Goal: Information Seeking & Learning: Check status

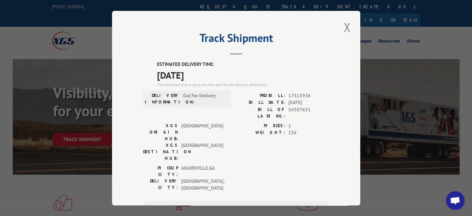
drag, startPoint x: 308, startPoint y: 93, endPoint x: 289, endPoint y: 96, distance: 19.5
drag, startPoint x: 289, startPoint y: 96, endPoint x: 304, endPoint y: 108, distance: 18.8
drag, startPoint x: 304, startPoint y: 108, endPoint x: 308, endPoint y: 109, distance: 4.3
drag, startPoint x: 308, startPoint y: 109, endPoint x: 287, endPoint y: 110, distance: 20.8
click at [288, 110] on span "54387631" at bounding box center [308, 112] width 41 height 13
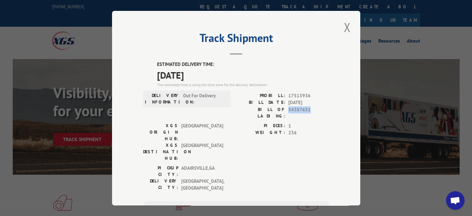
copy span "54387631"
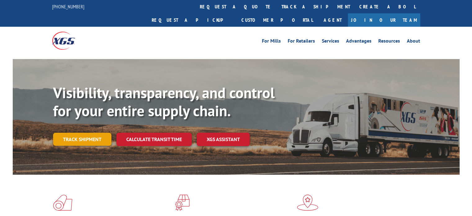
click at [78, 133] on link "Track shipment" at bounding box center [82, 139] width 58 height 13
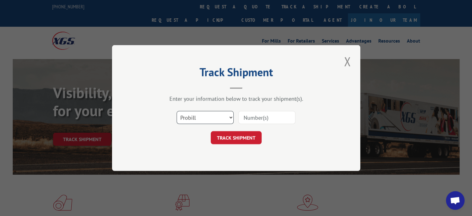
click at [230, 119] on select "Select category... Probill BOL PO" at bounding box center [205, 117] width 57 height 13
select select "bol"
click at [177, 111] on select "Select category... Probill BOL PO" at bounding box center [205, 117] width 57 height 13
click at [257, 116] on input at bounding box center [266, 117] width 57 height 13
paste input "54387631"
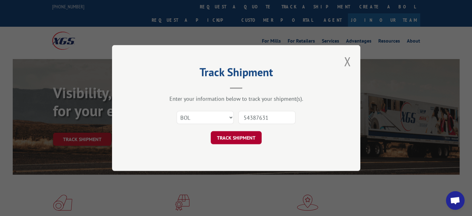
type input "54387631"
click at [235, 134] on button "TRACK SHIPMENT" at bounding box center [236, 137] width 51 height 13
